Goal: Transaction & Acquisition: Purchase product/service

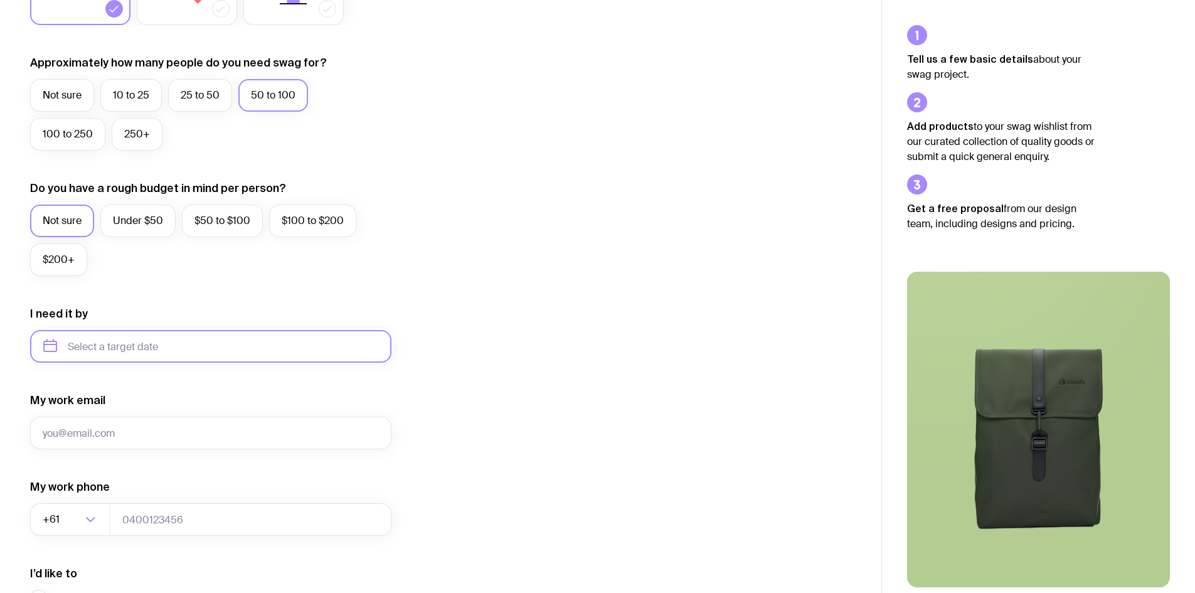
click at [192, 353] on input "text" at bounding box center [210, 346] width 361 height 33
click at [64, 506] on button "Oct" at bounding box center [59, 500] width 46 height 25
type input "[DATE]"
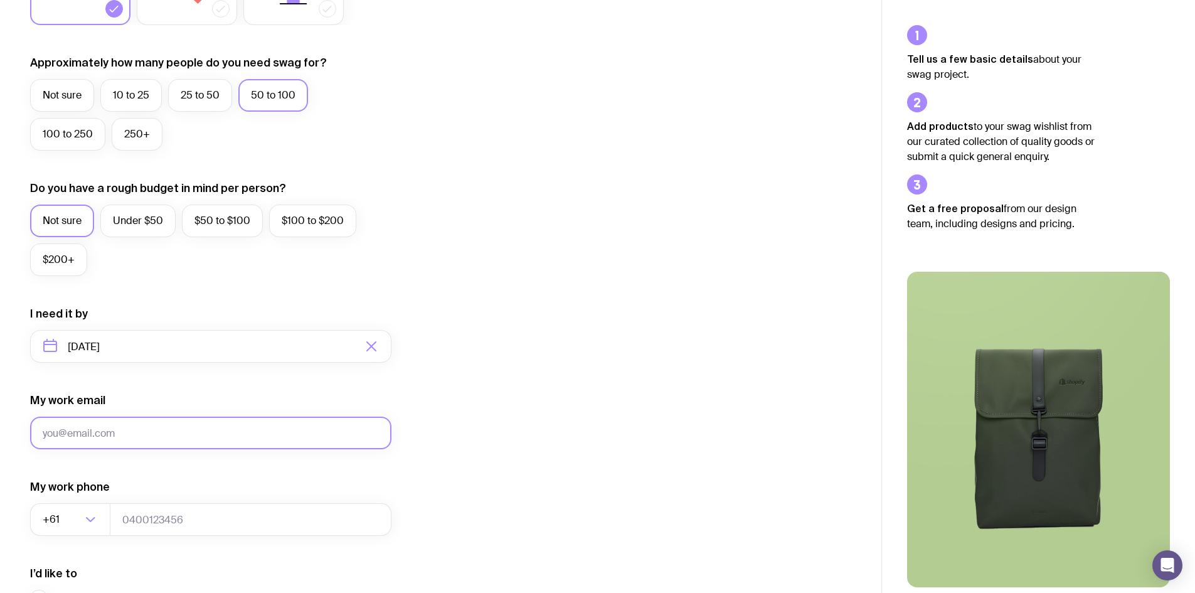
click at [115, 427] on input "My work email" at bounding box center [210, 433] width 361 height 33
type input "[EMAIL_ADDRESS][PERSON_NAME][DOMAIN_NAME]"
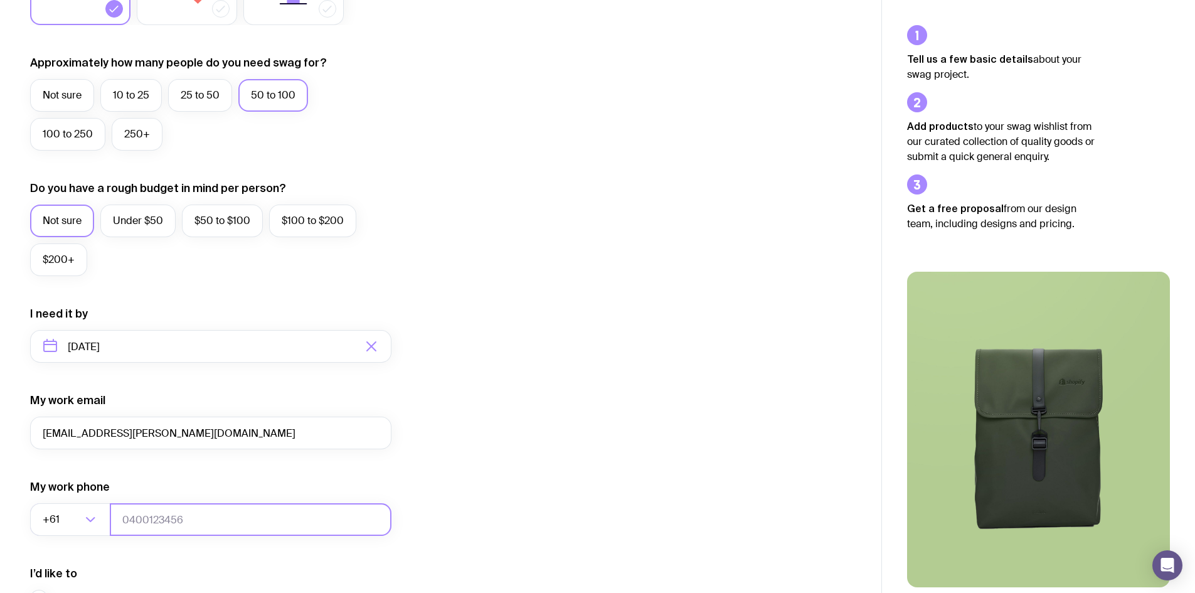
type input "0412453602"
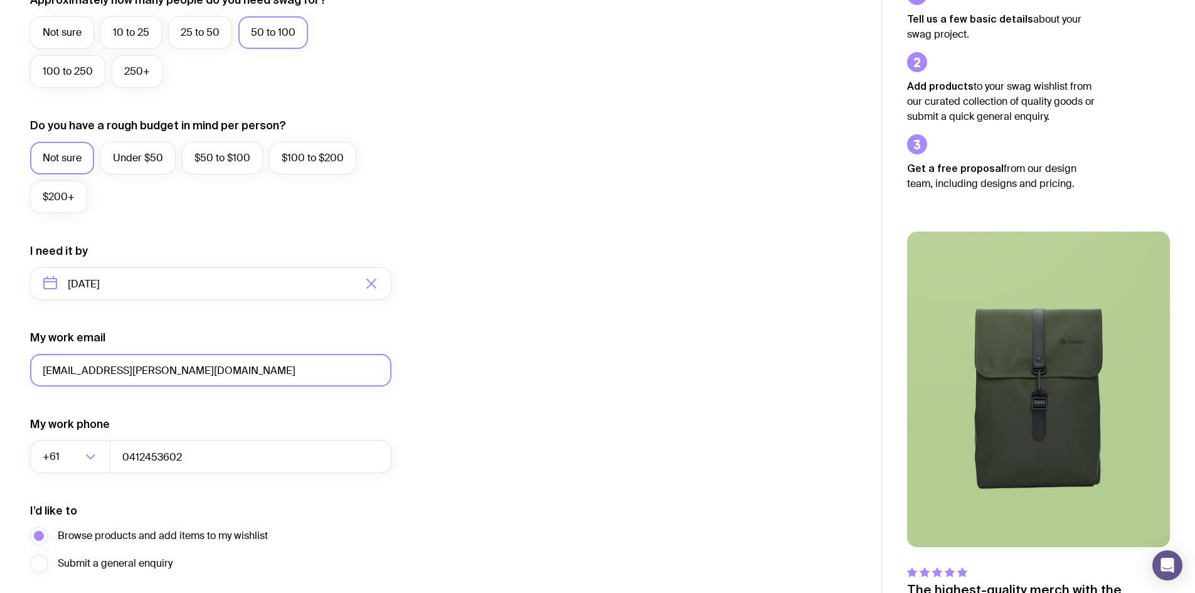
scroll to position [439, 0]
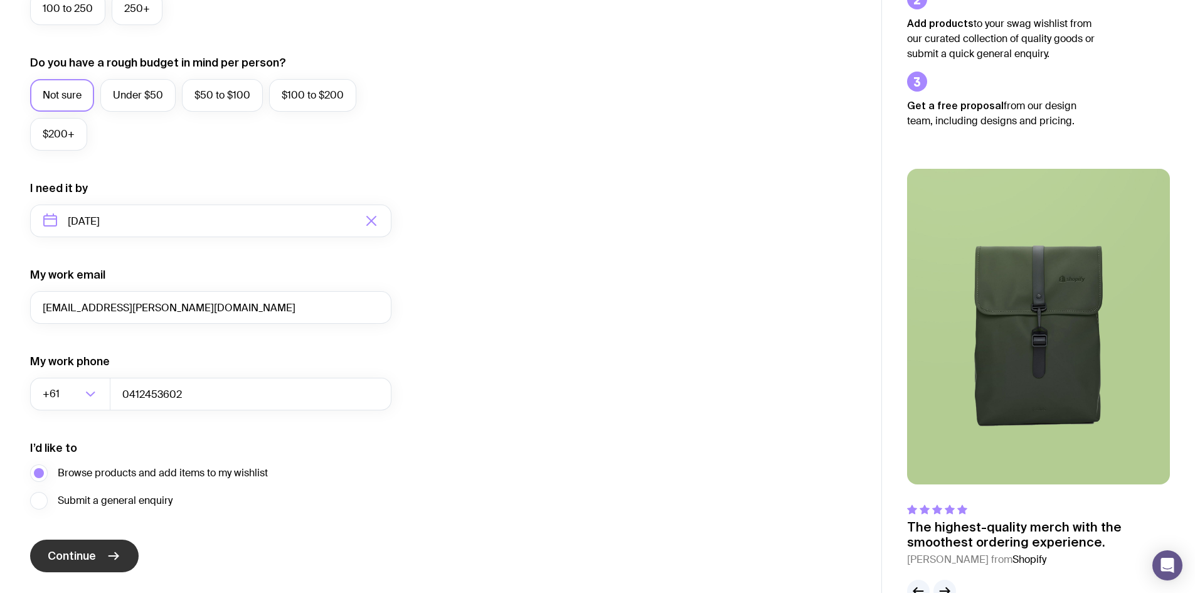
click at [121, 550] on button "Continue" at bounding box center [84, 556] width 109 height 33
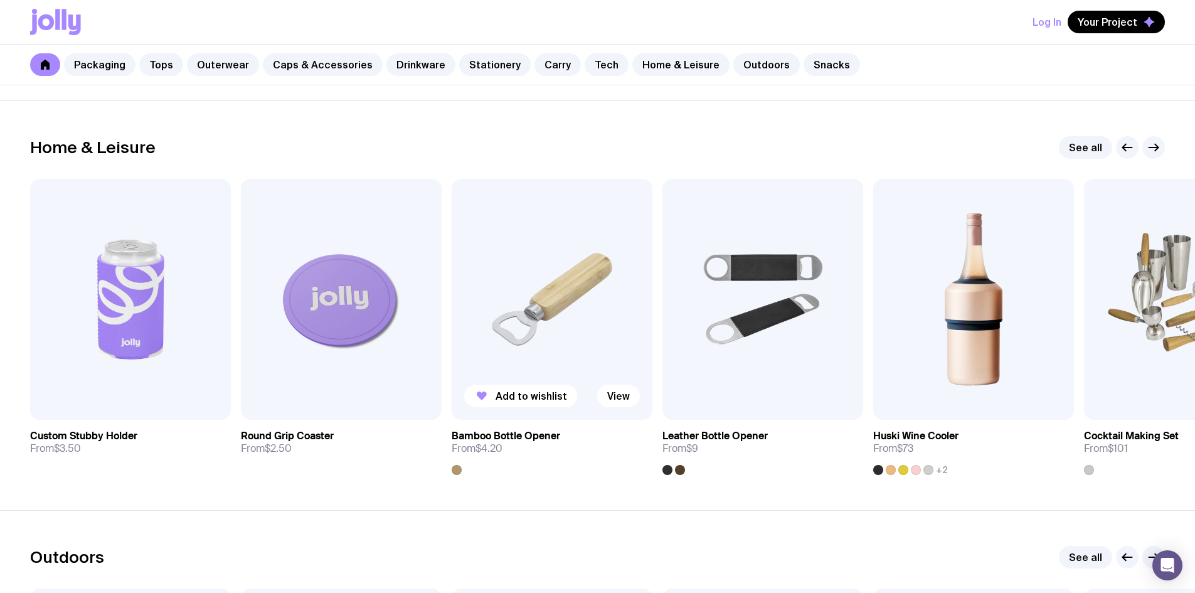
scroll to position [3451, 0]
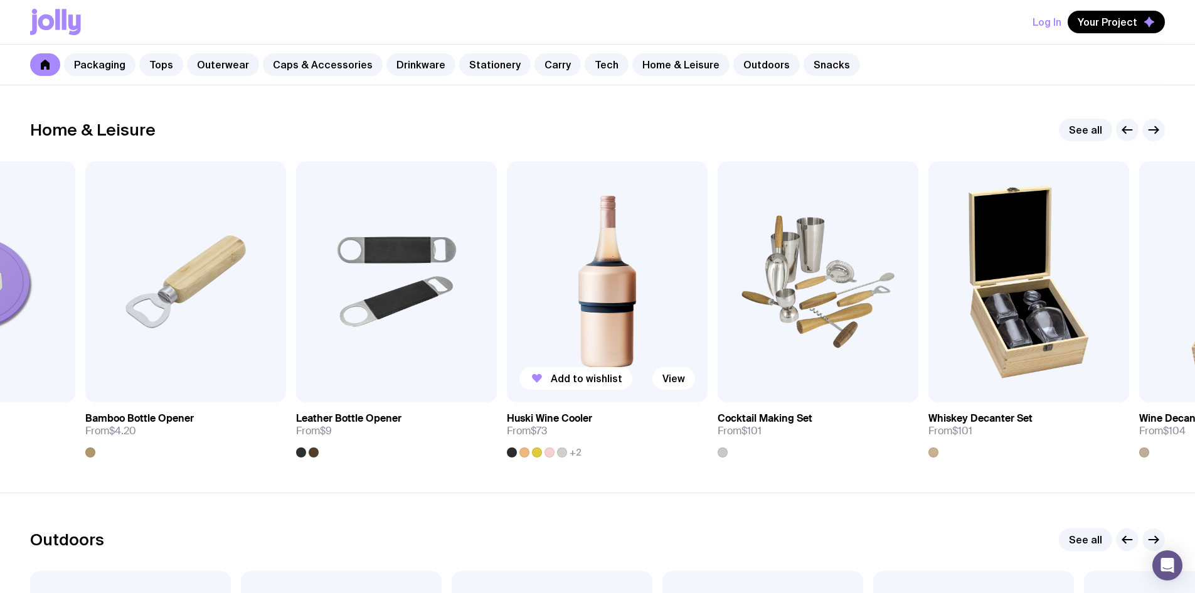
drag, startPoint x: 918, startPoint y: 349, endPoint x: 502, endPoint y: 348, distance: 416.0
click at [507, 348] on img at bounding box center [607, 281] width 201 height 241
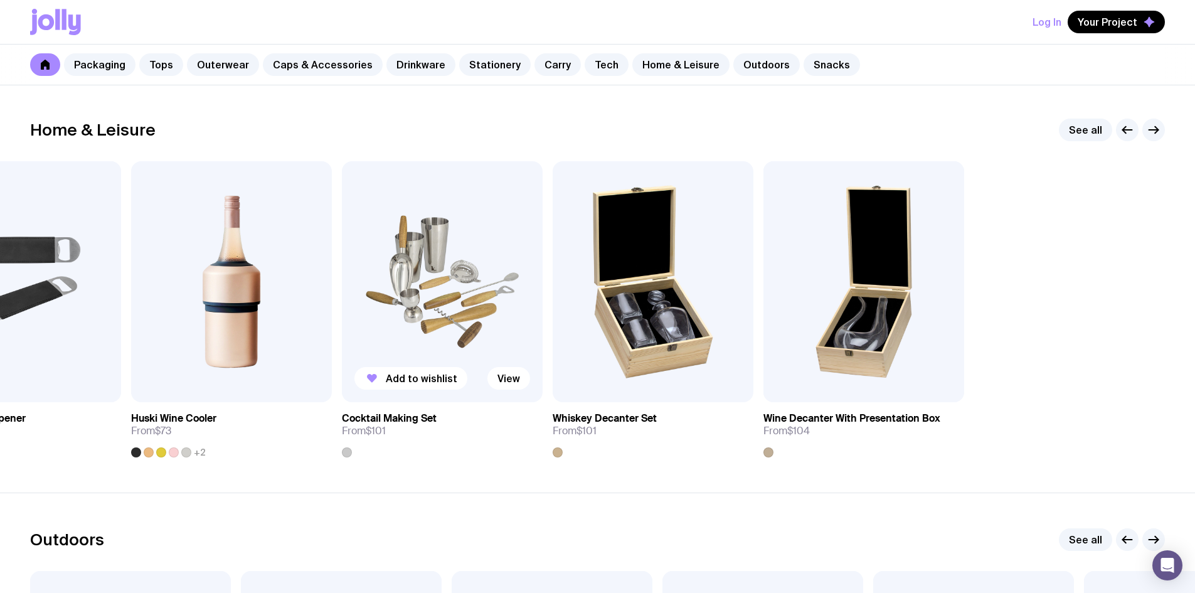
drag, startPoint x: 935, startPoint y: 338, endPoint x: 459, endPoint y: 349, distance: 477.0
click at [459, 349] on div "Add to wishlist View Custom Stubby Holder From $3.50 Add to wishlist View Round…" at bounding box center [597, 309] width 1135 height 296
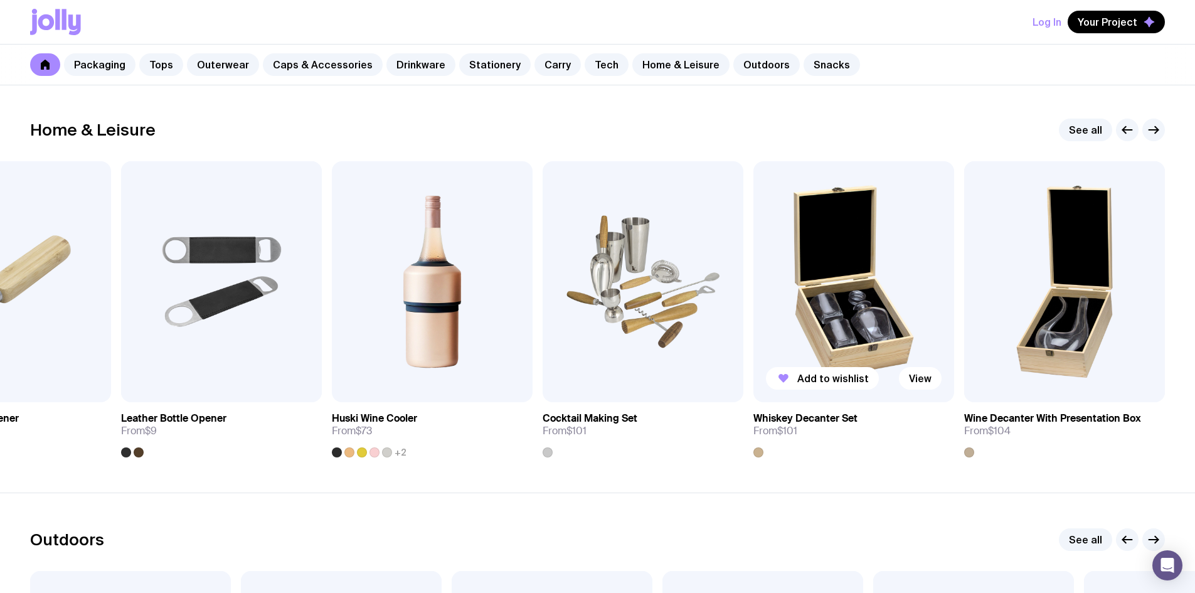
drag, startPoint x: 948, startPoint y: 374, endPoint x: 748, endPoint y: 368, distance: 200.2
click at [754, 368] on img at bounding box center [854, 281] width 201 height 241
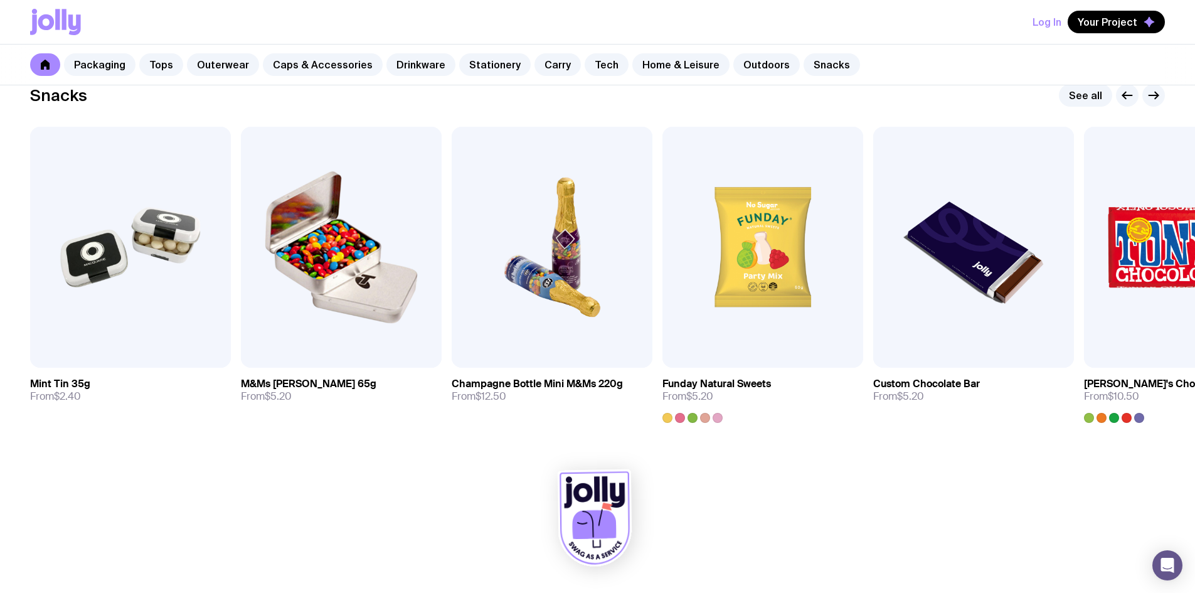
scroll to position [4308, 0]
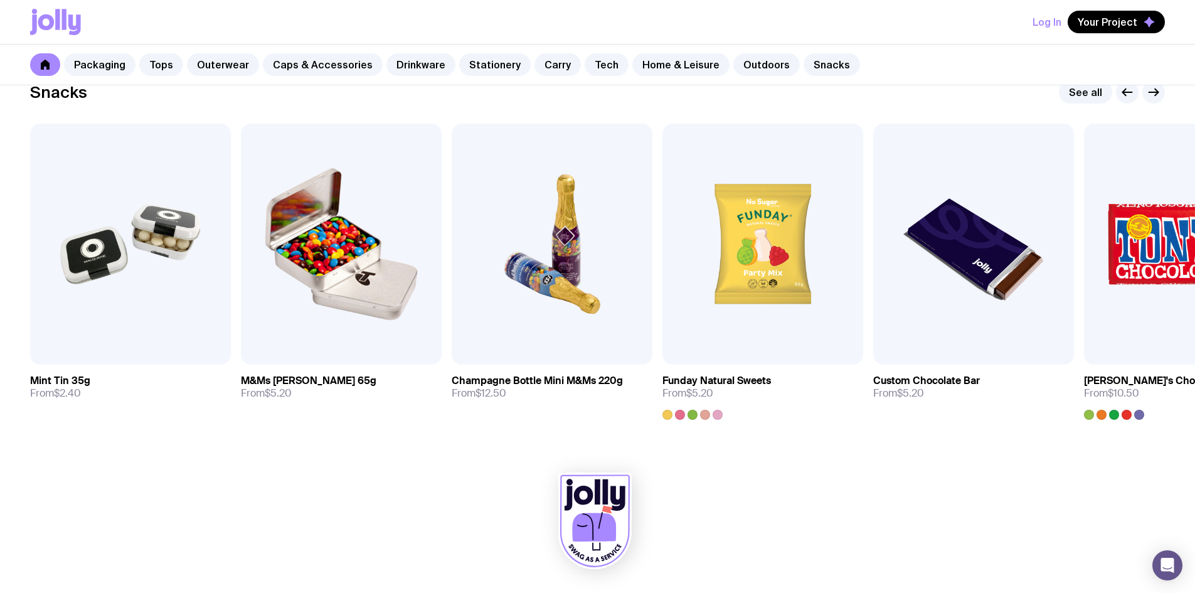
drag, startPoint x: 765, startPoint y: 348, endPoint x: 714, endPoint y: 455, distance: 118.7
click at [714, 455] on div at bounding box center [597, 524] width 1135 height 138
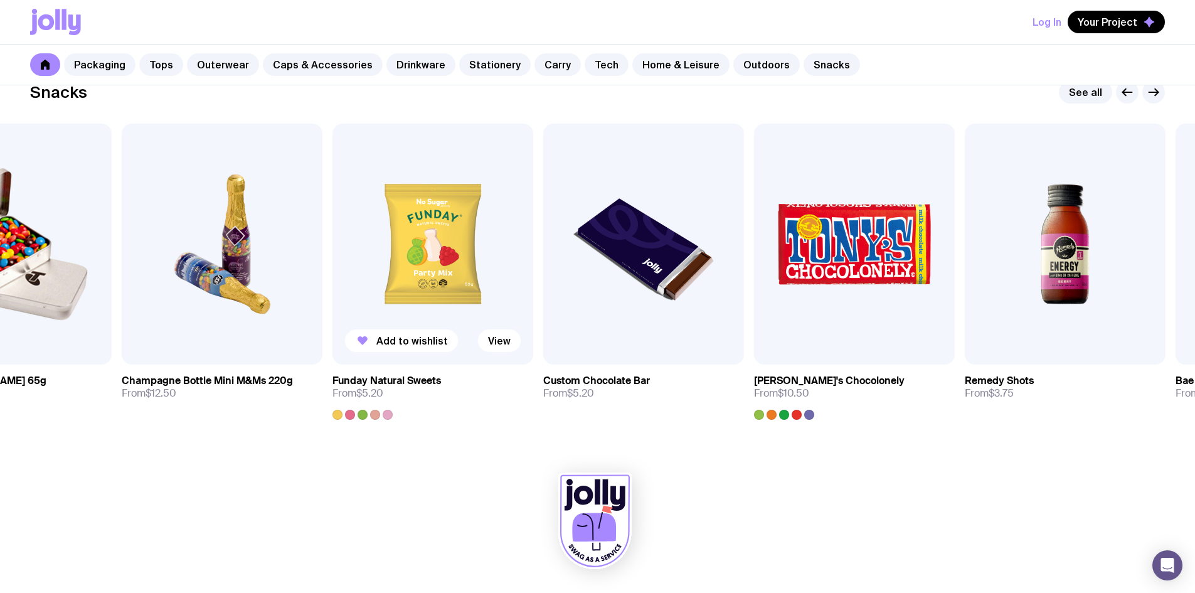
drag, startPoint x: 746, startPoint y: 290, endPoint x: 412, endPoint y: 284, distance: 334.5
click at [413, 284] on img at bounding box center [433, 244] width 201 height 241
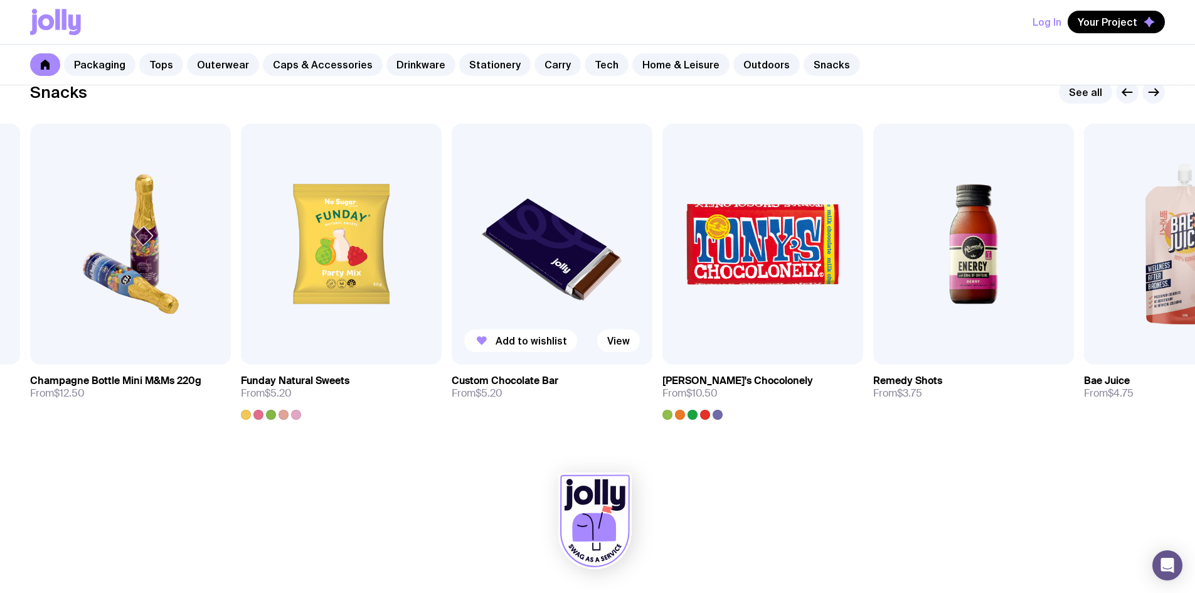
drag, startPoint x: 903, startPoint y: 294, endPoint x: 605, endPoint y: 285, distance: 298.1
click at [605, 285] on div "Add to wishlist View Mint Tin 35g From $2.40 Add to wishlist View M&Ms [PERSON_…" at bounding box center [597, 272] width 1135 height 296
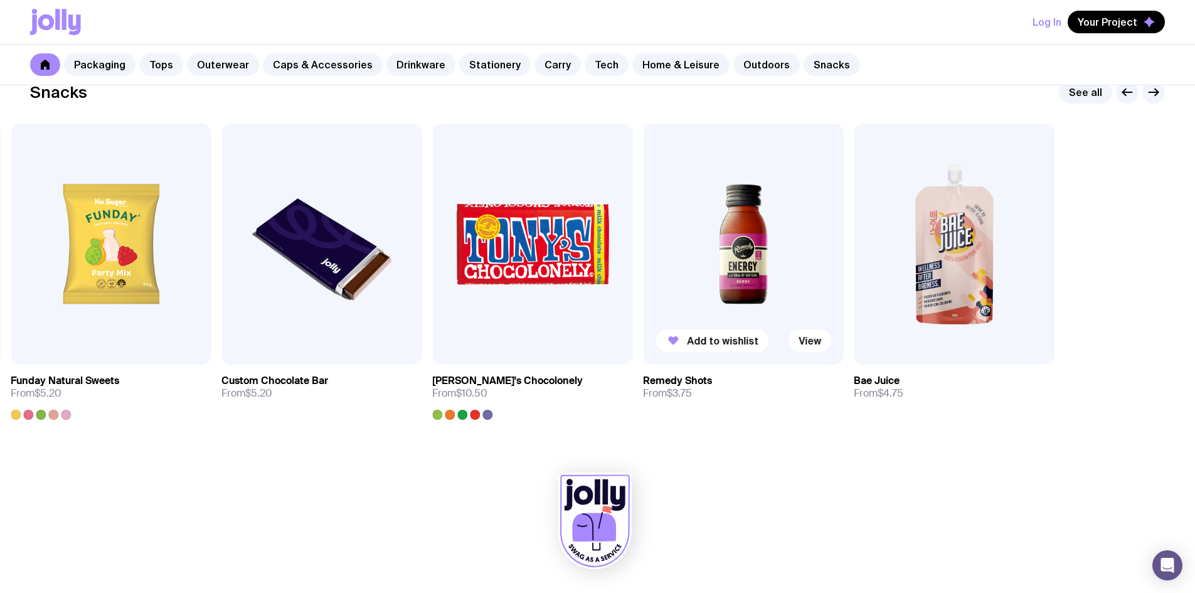
drag, startPoint x: 976, startPoint y: 259, endPoint x: 706, endPoint y: 259, distance: 269.2
click at [706, 259] on img at bounding box center [743, 244] width 201 height 241
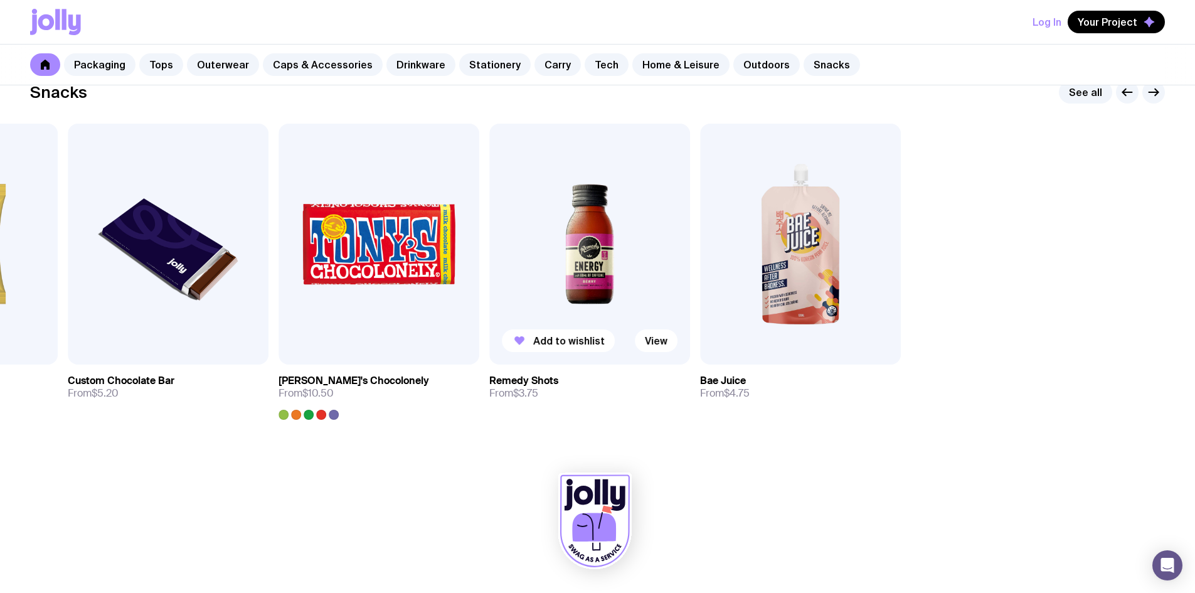
drag, startPoint x: 901, startPoint y: 274, endPoint x: 546, endPoint y: 284, distance: 355.2
click at [546, 284] on div "Add to wishlist View Mint Tin 35g From $2.40 Add to wishlist View M&Ms [PERSON_…" at bounding box center [597, 272] width 1135 height 296
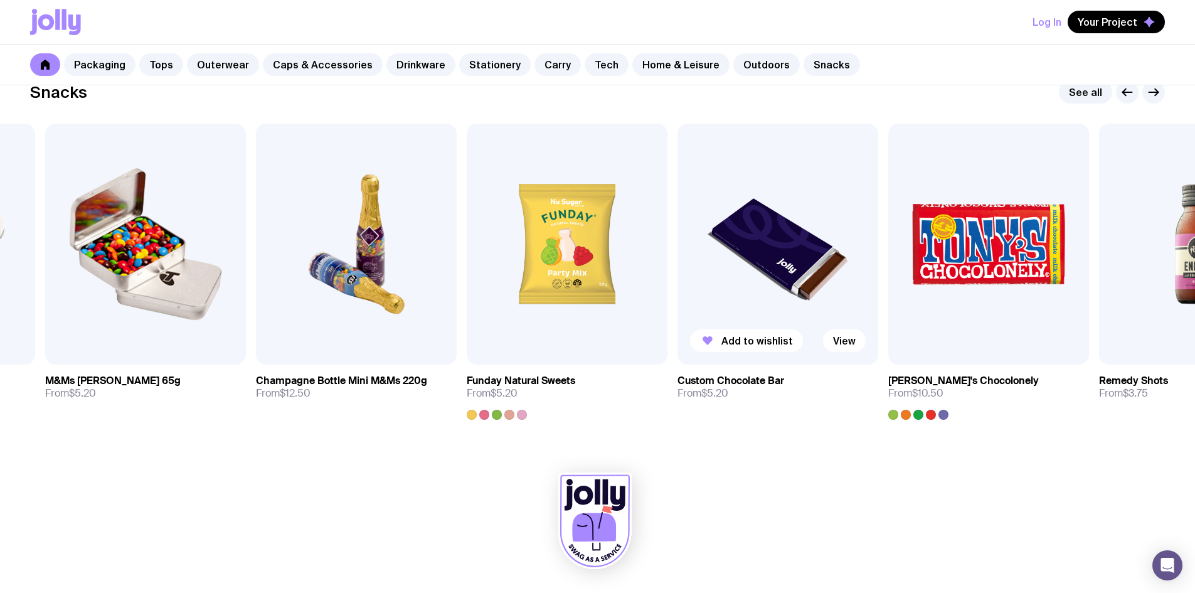
drag, startPoint x: 446, startPoint y: 279, endPoint x: 887, endPoint y: 265, distance: 440.7
click at [878, 264] on img at bounding box center [778, 244] width 201 height 241
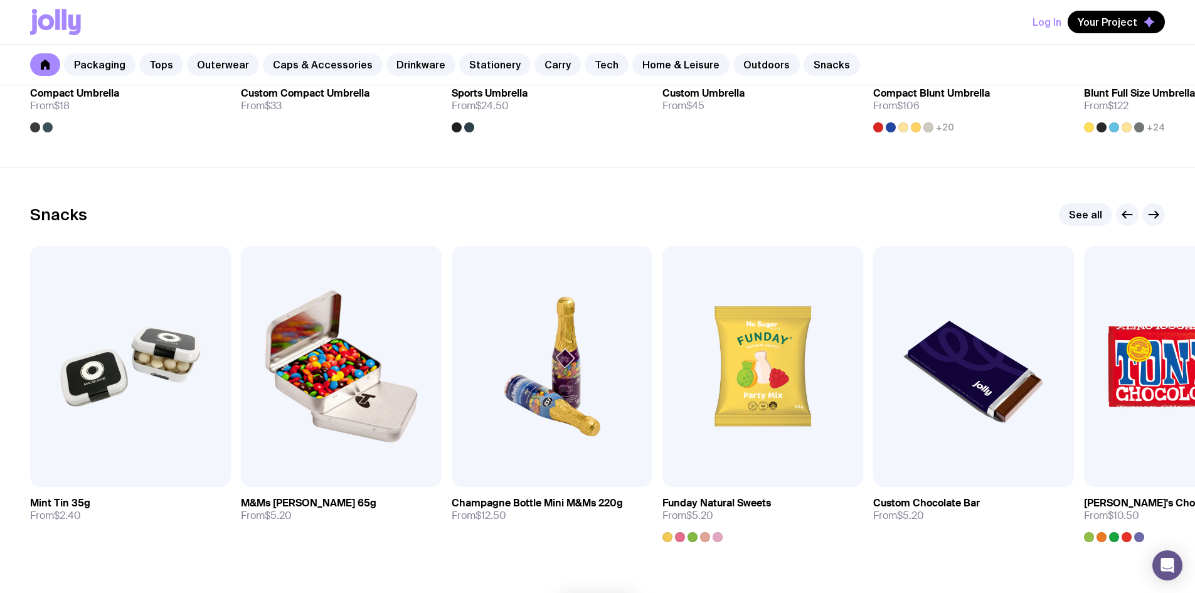
scroll to position [4182, 0]
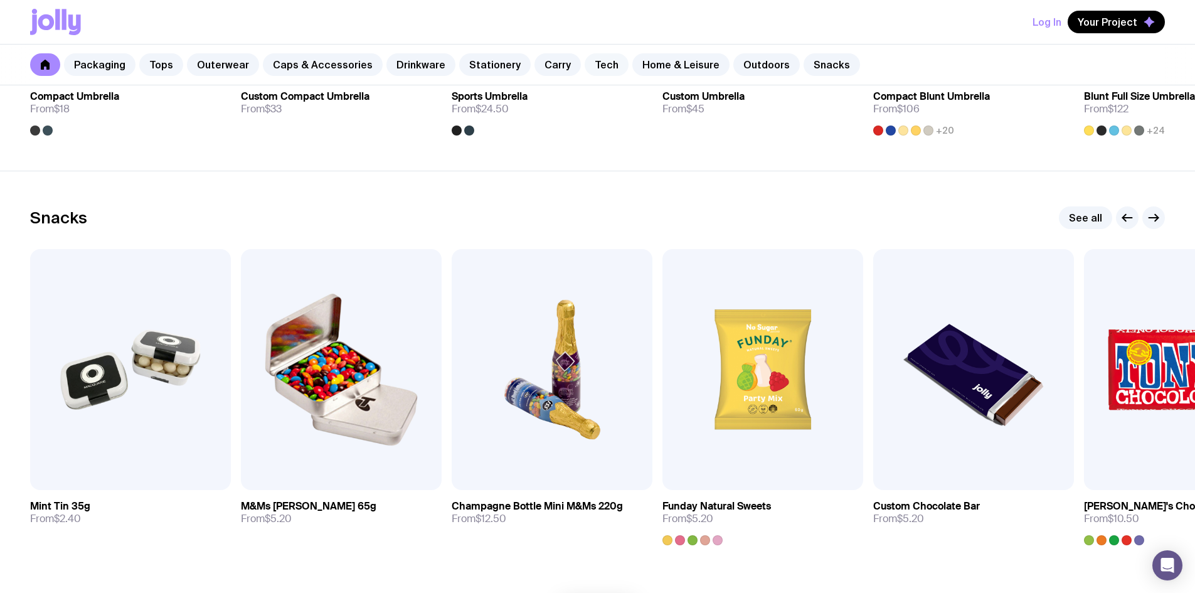
click at [591, 73] on link "Tech" at bounding box center [607, 64] width 44 height 23
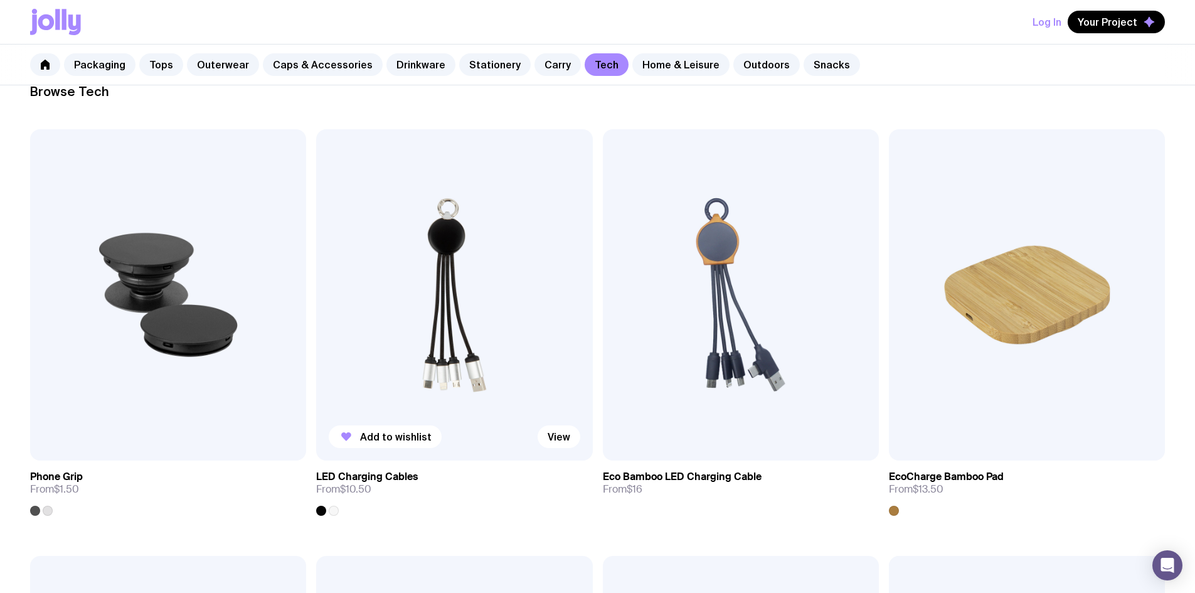
scroll to position [125, 0]
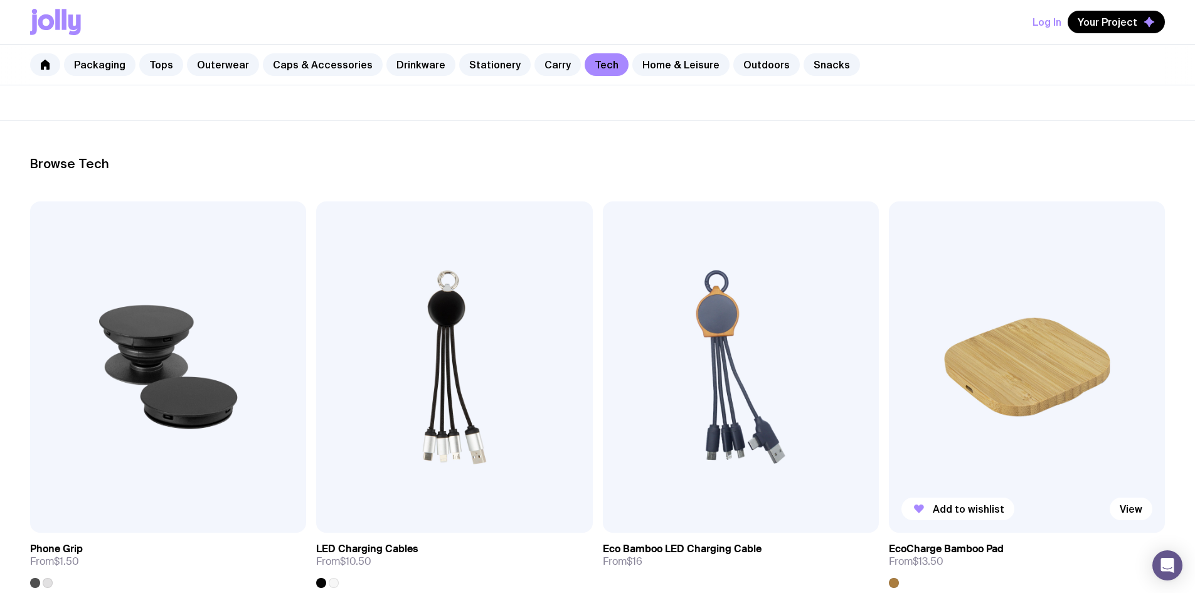
click at [889, 330] on img at bounding box center [1027, 366] width 276 height 331
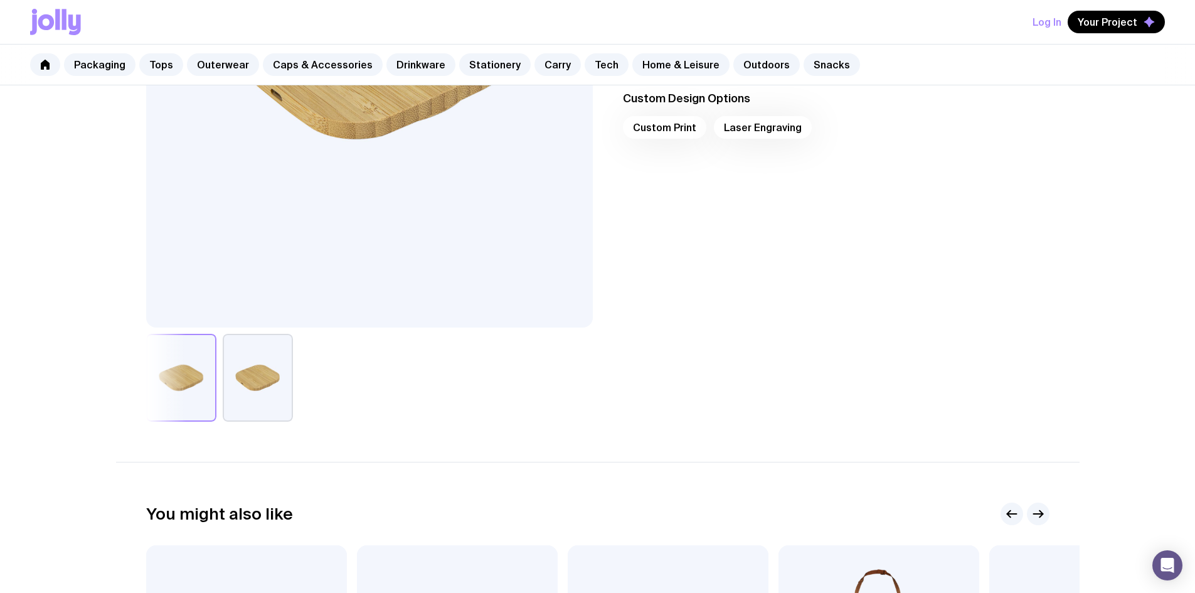
click at [245, 406] on button "button" at bounding box center [258, 378] width 70 height 88
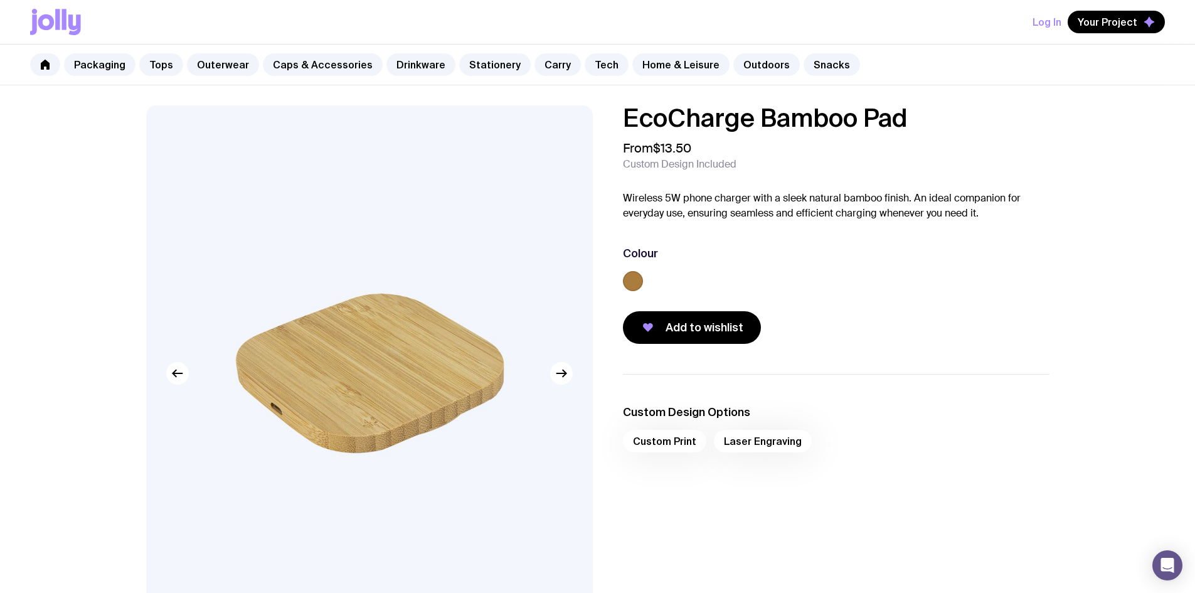
click at [654, 436] on div "Custom Print Laser Engraving" at bounding box center [836, 445] width 427 height 30
click at [649, 449] on div "Custom Print Laser Engraving" at bounding box center [836, 445] width 427 height 30
click at [657, 437] on div "Custom Print Laser Engraving" at bounding box center [836, 445] width 427 height 30
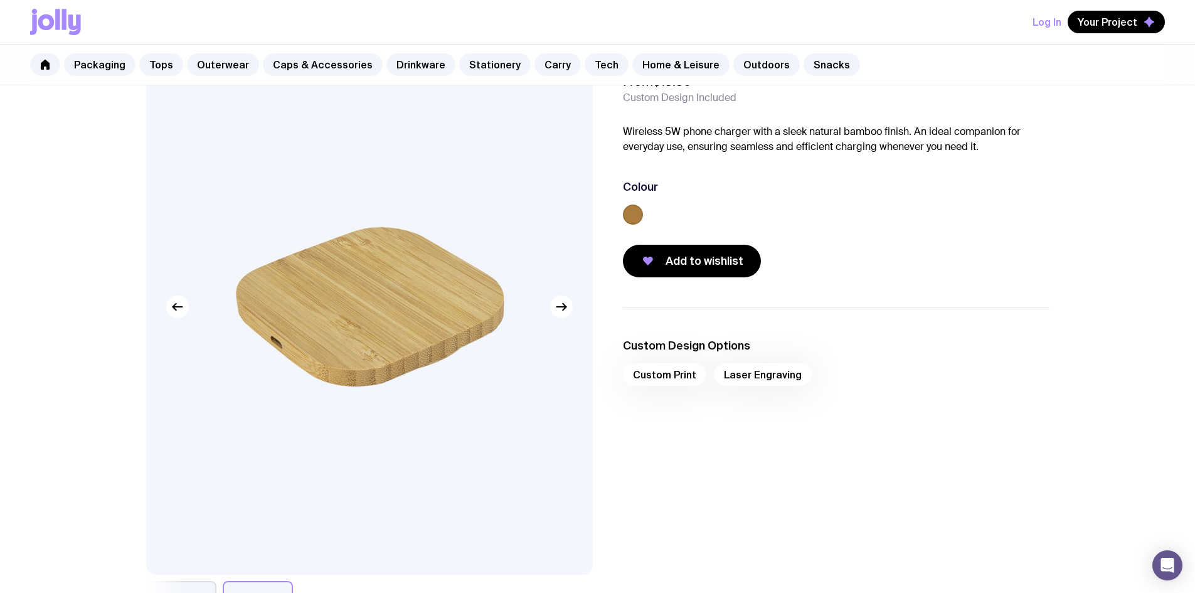
scroll to position [63, 0]
